Goal: Use online tool/utility: Utilize a website feature to perform a specific function

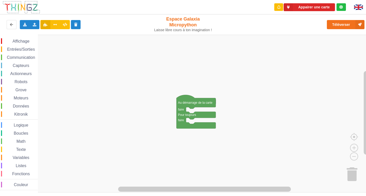
click at [15, 57] on span "Communication" at bounding box center [21, 57] width 30 height 4
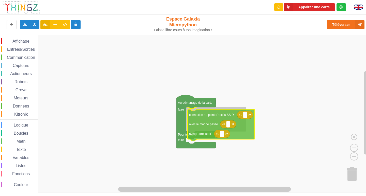
click at [198, 122] on div "Affichage Entrées/Sorties Communication Capteurs Actionneurs Robots Grove Moteu…" at bounding box center [185, 114] width 370 height 158
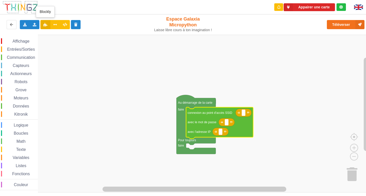
click at [46, 26] on icon at bounding box center [45, 24] width 4 height 3
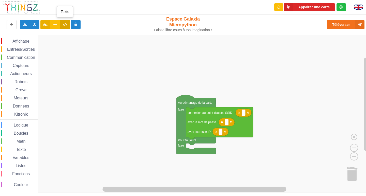
click at [68, 27] on button at bounding box center [65, 24] width 10 height 9
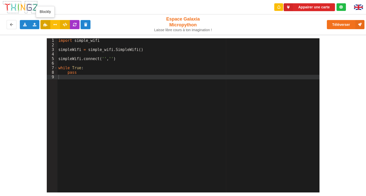
click at [44, 25] on icon at bounding box center [45, 24] width 4 height 3
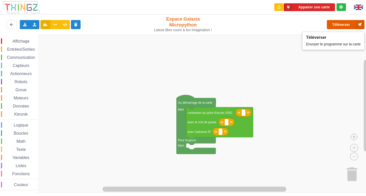
click at [350, 26] on button "Téléverser" at bounding box center [346, 24] width 38 height 9
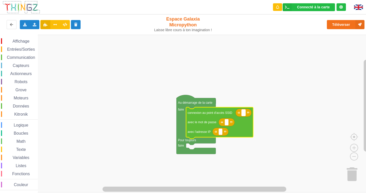
click at [245, 115] on rect "Espace de travail de Blocky" at bounding box center [244, 113] width 4 height 7
click at [117, 68] on rect "Espace de travail de Blocky" at bounding box center [185, 114] width 370 height 158
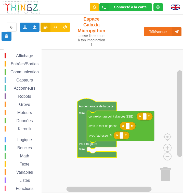
click at [147, 117] on icon "Espace de travail de Blocky" at bounding box center [144, 117] width 16 height 8
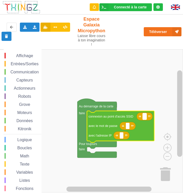
click at [143, 117] on rect "Espace de travail de Blocky" at bounding box center [144, 116] width 4 height 7
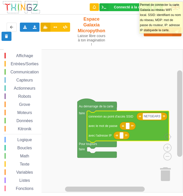
type input "NETGEAR38"
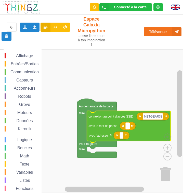
click at [127, 128] on text "Espace de travail de Blocky" at bounding box center [127, 126] width 1 height 4
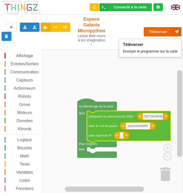
type input "joyoustuba995"
click at [159, 32] on button "Téléverser" at bounding box center [162, 31] width 38 height 9
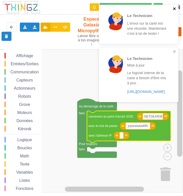
click at [173, 11] on button "close" at bounding box center [174, 9] width 4 height 5
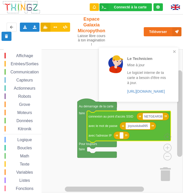
click at [170, 51] on div "Le Technicien Mise à jour Le logiciel interne de ta carte a besoin d'être mis à…" at bounding box center [136, 74] width 69 height 47
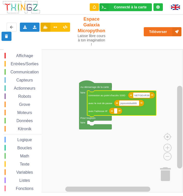
click at [115, 115] on icon "Espace de travail de Blocky" at bounding box center [121, 104] width 69 height 26
click at [114, 112] on rect "Espace de travail de Blocky" at bounding box center [115, 110] width 3 height 5
click at [116, 113] on input at bounding box center [115, 110] width 3 height 5
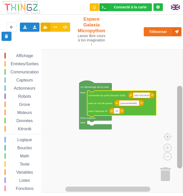
type input "1"
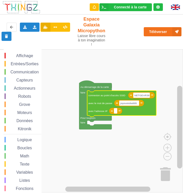
click at [133, 140] on rect "Espace de travail de Blocky" at bounding box center [93, 120] width 179 height 143
click at [116, 113] on rect "Espace de travail de Blocky" at bounding box center [115, 110] width 3 height 5
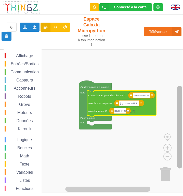
type input "[TECHNICAL_ID]"
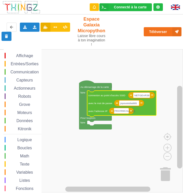
click at [148, 72] on rect "Espace de travail de Blocky" at bounding box center [93, 120] width 179 height 143
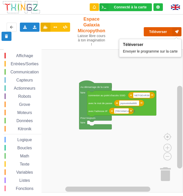
click at [158, 33] on button "Téléverser" at bounding box center [162, 31] width 38 height 9
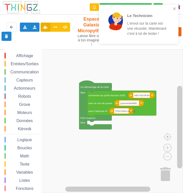
click at [57, 105] on div "Affichage Entrées/Sorties Communication Capteurs Actionneurs Robots Grove Moteu…" at bounding box center [93, 120] width 179 height 143
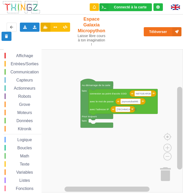
click at [20, 57] on span "Affichage" at bounding box center [24, 56] width 18 height 4
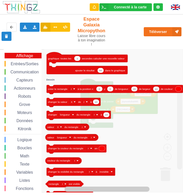
click at [34, 74] on span "Communication" at bounding box center [25, 72] width 30 height 4
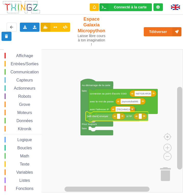
click at [102, 117] on div "Affichage Entrées/Sorties Communication Capteurs Actionneurs Robots Grove Moteu…" at bounding box center [93, 120] width 179 height 143
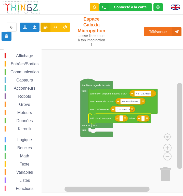
click at [121, 119] on text "Espace de travail de Blocky" at bounding box center [120, 118] width 1 height 3
click at [24, 73] on span "Communication" at bounding box center [25, 72] width 30 height 4
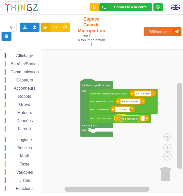
click at [133, 117] on div "Affichage Entrées/Sorties Communication Capteurs Actionneurs Robots Grove Moteu…" at bounding box center [93, 120] width 179 height 143
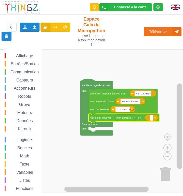
click at [151, 120] on rect "Espace de travail de Blocky" at bounding box center [150, 117] width 3 height 5
type input "101."
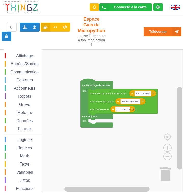
click at [23, 71] on span "Communication" at bounding box center [25, 72] width 30 height 4
click at [122, 141] on div "Affichage Entrées/Sorties Communication Capteurs Actionneurs Robots Grove Moteu…" at bounding box center [93, 120] width 179 height 143
click at [22, 68] on div "Affichage Entrées/Sorties Communication Capteurs Actionneurs Robots Grove Moteu…" at bounding box center [23, 129] width 38 height 152
click at [22, 67] on div "Affichage Entrées/Sorties Communication Capteurs Actionneurs Robots Grove Moteu…" at bounding box center [23, 129] width 38 height 152
click at [21, 72] on span "Communication" at bounding box center [25, 72] width 30 height 4
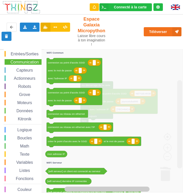
scroll to position [15, 0]
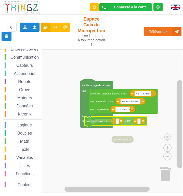
click at [98, 124] on div "Affichage Entrées/Sorties Communication Capteurs Actionneurs Robots Grove Moteu…" at bounding box center [93, 120] width 179 height 143
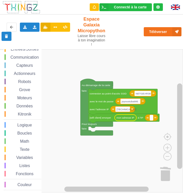
click at [152, 118] on rect "Espace de travail de Blocky" at bounding box center [150, 117] width 3 height 5
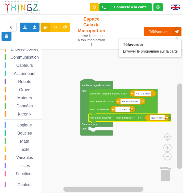
type input "[TECHNICAL_ID]"
click at [164, 34] on button "Téléverser" at bounding box center [162, 31] width 38 height 9
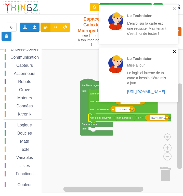
click at [174, 53] on icon "close" at bounding box center [174, 52] width 4 height 4
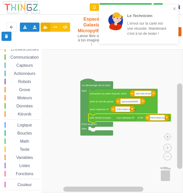
click at [172, 10] on div "Le Technicien L'envoi sur la carte est une réussite. Maintenant c'est à toi de …" at bounding box center [137, 24] width 72 height 35
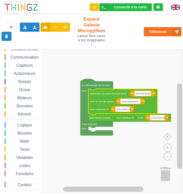
scroll to position [0, 0]
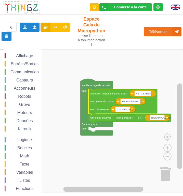
click at [24, 71] on span "Communication" at bounding box center [25, 72] width 30 height 4
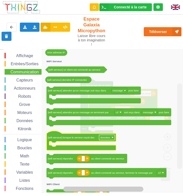
click at [112, 139] on image "Espace de travail de Blocky" at bounding box center [112, 138] width 2 height 2
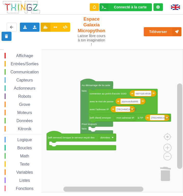
click at [112, 139] on image "Espace de travail de Blocky" at bounding box center [112, 138] width 2 height 2
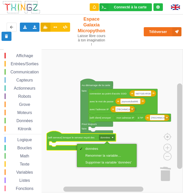
click at [112, 139] on image "Espace de travail de Blocky" at bounding box center [112, 138] width 2 height 2
click at [55, 135] on icon "Espace de travail de Blocky" at bounding box center [81, 140] width 69 height 19
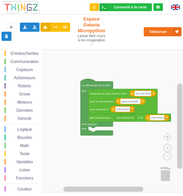
scroll to position [15, 0]
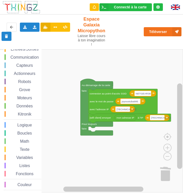
click at [26, 160] on div "Variables" at bounding box center [23, 158] width 37 height 6
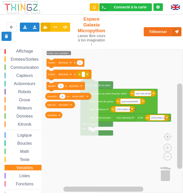
scroll to position [0, 0]
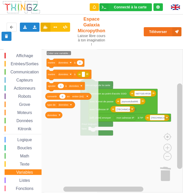
click at [26, 73] on span "Communication" at bounding box center [25, 72] width 30 height 4
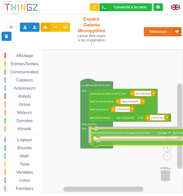
click at [115, 133] on div "Affichage Entrées/Sorties Communication Capteurs Actionneurs Robots Grove Moteu…" at bounding box center [93, 120] width 179 height 143
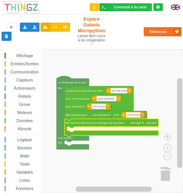
click at [103, 127] on icon "Espace de travail de Blocky" at bounding box center [111, 128] width 94 height 18
click at [24, 59] on div "Affichage Entrées/Sorties Communication Capteurs Actionneurs Robots Grove Moteu…" at bounding box center [23, 129] width 38 height 152
click at [24, 57] on span "Affichage" at bounding box center [24, 56] width 18 height 4
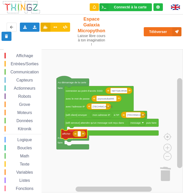
click at [68, 134] on div "Affichage Entrées/Sorties Communication Capteurs Actionneurs Robots Grove Moteu…" at bounding box center [93, 120] width 179 height 143
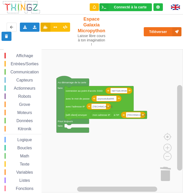
drag, startPoint x: 33, startPoint y: 73, endPoint x: 44, endPoint y: 73, distance: 10.9
click at [36, 72] on span "Communication" at bounding box center [25, 72] width 30 height 4
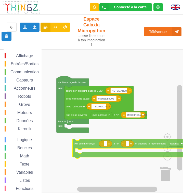
click at [82, 145] on div "Affichage Entrées/Sorties Communication Capteurs Actionneurs Robots Grove Moteu…" at bounding box center [93, 120] width 179 height 143
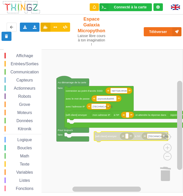
click at [155, 137] on text "[TECHNICAL_ID]" at bounding box center [158, 136] width 20 height 3
click at [155, 137] on input "[TECHNICAL_ID]" at bounding box center [154, 135] width 15 height 5
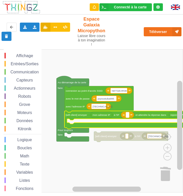
click at [126, 115] on rect "Espace de travail de Blocky" at bounding box center [127, 114] width 3 height 5
type input "[TECHNICAL_ID]"
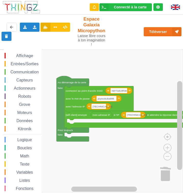
click at [21, 54] on span "Affichage" at bounding box center [24, 56] width 18 height 4
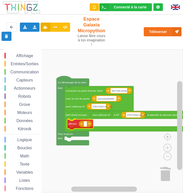
click at [73, 126] on div "Affichage Entrées/Sorties Communication Capteurs Actionneurs Robots Grove Moteu…" at bounding box center [93, 120] width 179 height 143
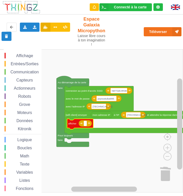
click at [20, 173] on span "Variables" at bounding box center [25, 172] width 18 height 4
click at [88, 123] on div "Affichage Entrées/Sorties Communication Capteurs Actionneurs Robots Grove Moteu…" at bounding box center [93, 120] width 179 height 143
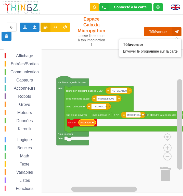
click at [165, 34] on button "Téléverser" at bounding box center [162, 31] width 38 height 9
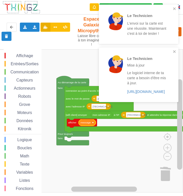
click at [88, 125] on icon "Espace de travail de Blocky" at bounding box center [86, 122] width 17 height 6
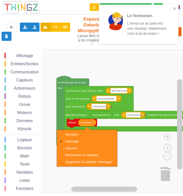
click at [92, 125] on icon "Espace de travail de Blocky" at bounding box center [86, 122] width 17 height 6
click at [78, 147] on div "reponse" at bounding box center [88, 148] width 47 height 4
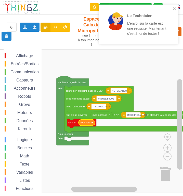
click at [176, 8] on div "Le Technicien L'envoi sur la carte est une réussite. Maintenant c'est à toi de …" at bounding box center [138, 24] width 79 height 39
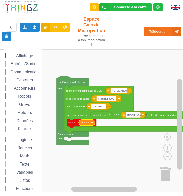
click at [173, 32] on div "Le Technicien L'envoi sur la carte est une réussite. Maintenant c'est à toi de …" at bounding box center [91, 94] width 190 height 196
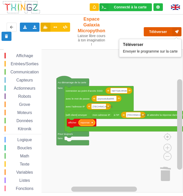
click at [167, 35] on button "Téléverser" at bounding box center [162, 31] width 38 height 9
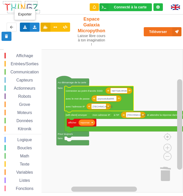
click at [27, 25] on div "Exporter l'assemblage de blocs Exporter l'assemblage de blocs au format Python" at bounding box center [25, 27] width 10 height 9
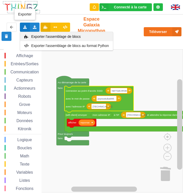
click at [68, 35] on span "Exporter l'assemblage de blocs" at bounding box center [55, 37] width 49 height 4
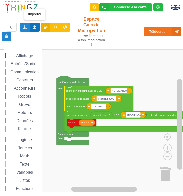
click at [31, 29] on div "Importer un assemblage de blocs Importer du code Python" at bounding box center [35, 27] width 10 height 9
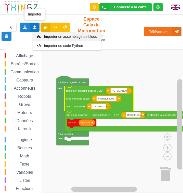
click at [61, 37] on span "Importer un assemblage de blocs" at bounding box center [70, 37] width 53 height 4
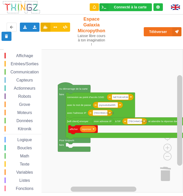
click at [141, 58] on div "Affichage Entrées/Sorties Communication Capteurs Actionneurs Robots Grove Moteu…" at bounding box center [93, 120] width 179 height 143
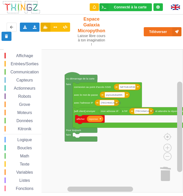
click at [63, 33] on div "Exporter l'assemblage de blocs Exporter l'assemblage de blocs au format Python …" at bounding box center [36, 31] width 76 height 25
click at [67, 28] on icon at bounding box center [65, 26] width 4 height 3
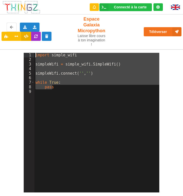
drag, startPoint x: 88, startPoint y: 87, endPoint x: 19, endPoint y: 21, distance: 95.6
click at [19, 21] on div "Connecté à la carte Réglages Ouvrir le moniteur automatiquement Connexion autom…" at bounding box center [91, 94] width 190 height 196
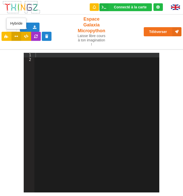
click at [15, 39] on button at bounding box center [16, 36] width 10 height 9
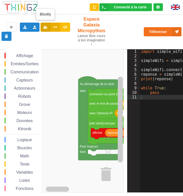
click at [47, 30] on button at bounding box center [45, 27] width 10 height 9
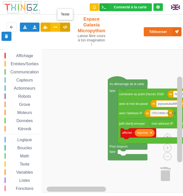
click at [68, 28] on button at bounding box center [65, 27] width 10 height 9
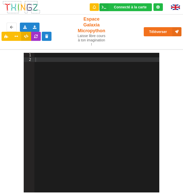
click at [91, 61] on div at bounding box center [96, 127] width 125 height 149
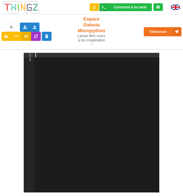
click at [86, 57] on div at bounding box center [96, 127] width 125 height 149
click at [7, 37] on icon at bounding box center [6, 36] width 4 height 3
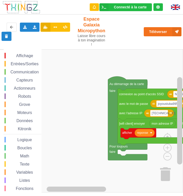
click at [88, 68] on rect "Espace de travail de Blocky" at bounding box center [93, 120] width 179 height 143
